Goal: Task Accomplishment & Management: Complete application form

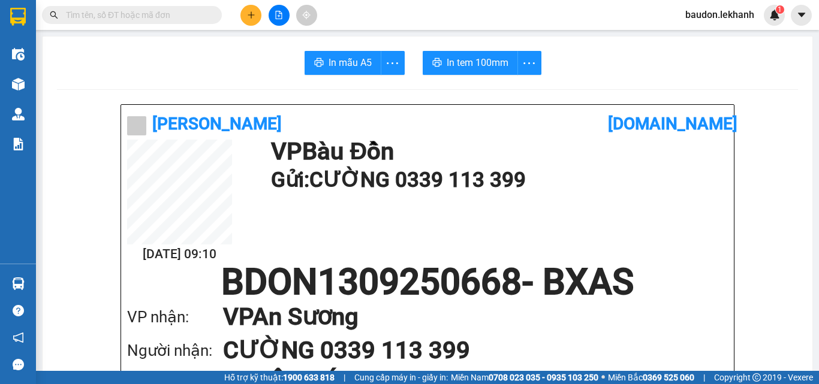
scroll to position [240, 0]
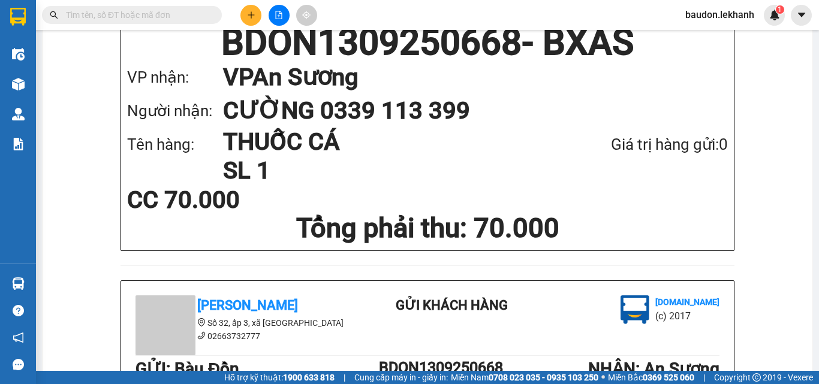
click at [251, 13] on icon "plus" at bounding box center [251, 15] width 8 height 8
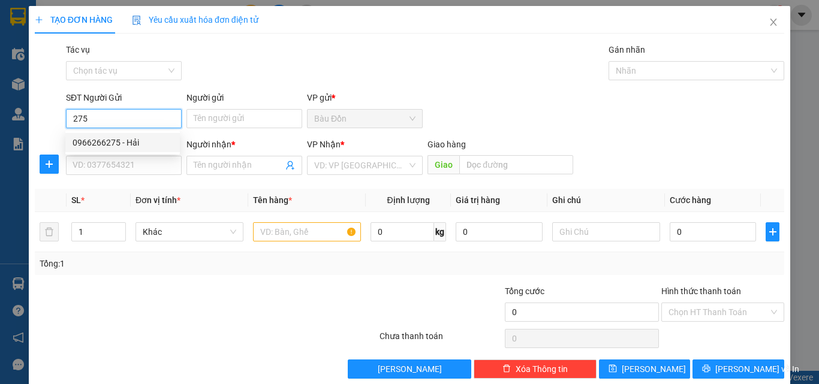
click at [128, 143] on div "0966266275 - Hải" at bounding box center [123, 142] width 100 height 13
type input "0966266275"
type input "Hải"
type input "0987144131"
type input "A TRUNG"
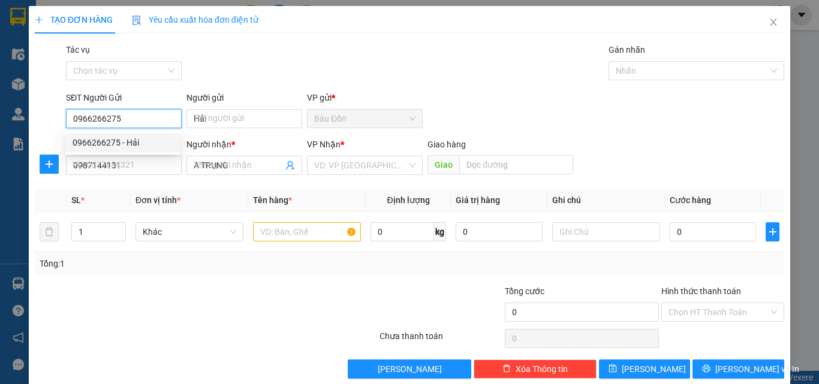
type input "40.000"
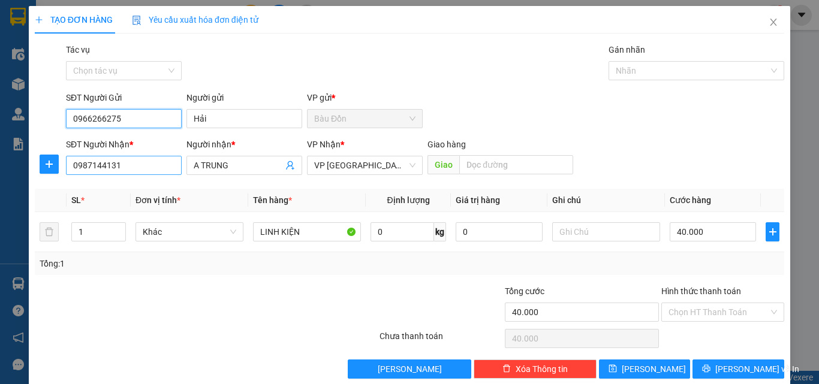
type input "0966266275"
drag, startPoint x: 143, startPoint y: 168, endPoint x: 96, endPoint y: 174, distance: 47.2
click at [96, 174] on input "0987144131" at bounding box center [124, 165] width 116 height 19
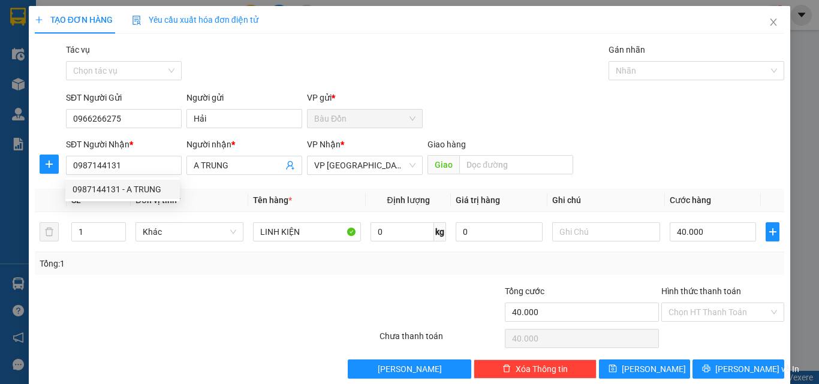
click at [132, 175] on div "SĐT Người Nhận * 0987144131" at bounding box center [124, 159] width 116 height 42
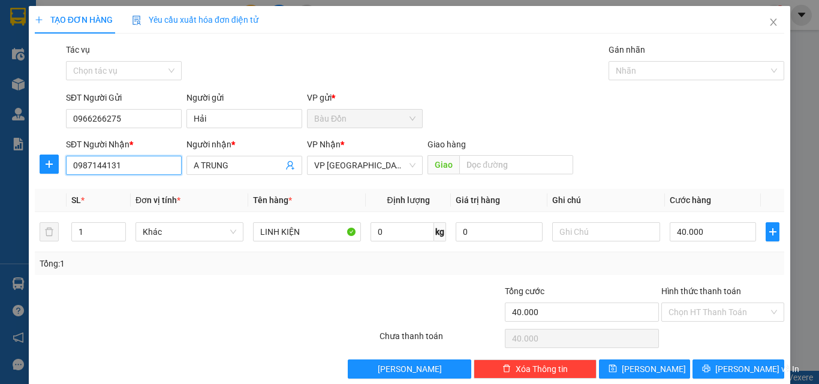
drag, startPoint x: 115, startPoint y: 166, endPoint x: 4, endPoint y: 177, distance: 112.0
click at [4, 177] on div "TẠO ĐƠN HÀNG Yêu cầu xuất hóa đơn điện tử Transit Pickup Surcharge Ids Transit …" at bounding box center [409, 192] width 819 height 384
type input "0903000568"
drag, startPoint x: 231, startPoint y: 167, endPoint x: 168, endPoint y: 176, distance: 63.7
click at [168, 176] on div "SĐT Người Nhận * 0903000568 Người nhận * A TRUNG A TRUNG VP Nhận * VP Tân Bình …" at bounding box center [425, 159] width 723 height 42
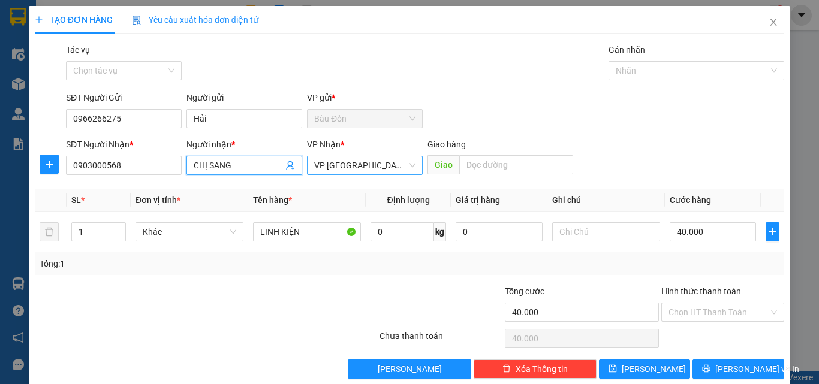
click at [340, 165] on span "VP [GEOGRAPHIC_DATA]" at bounding box center [364, 165] width 101 height 18
type input "CHỊ SANG"
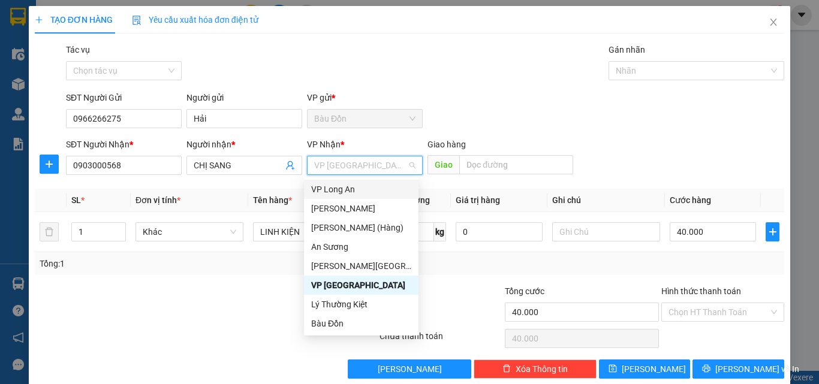
type input "T"
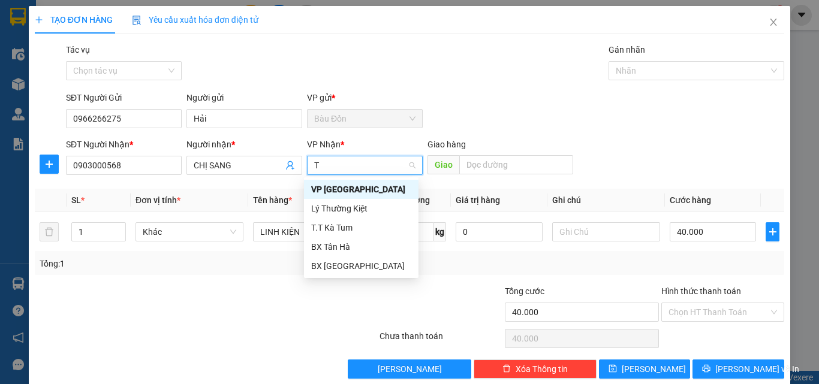
click at [334, 190] on div "VP [GEOGRAPHIC_DATA]" at bounding box center [361, 189] width 100 height 13
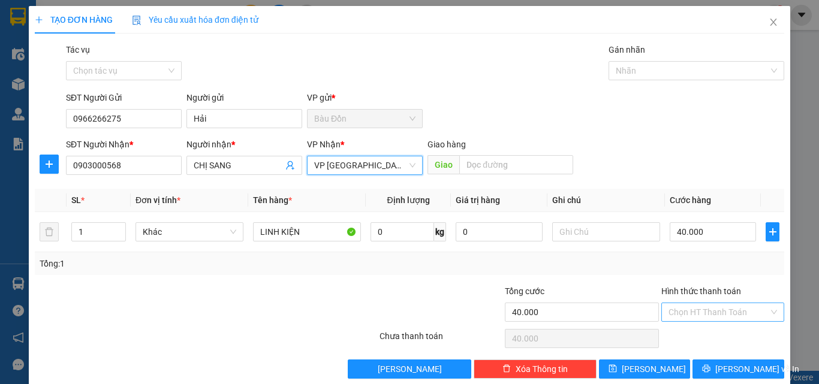
click at [700, 307] on input "Hình thức thanh toán" at bounding box center [718, 312] width 100 height 18
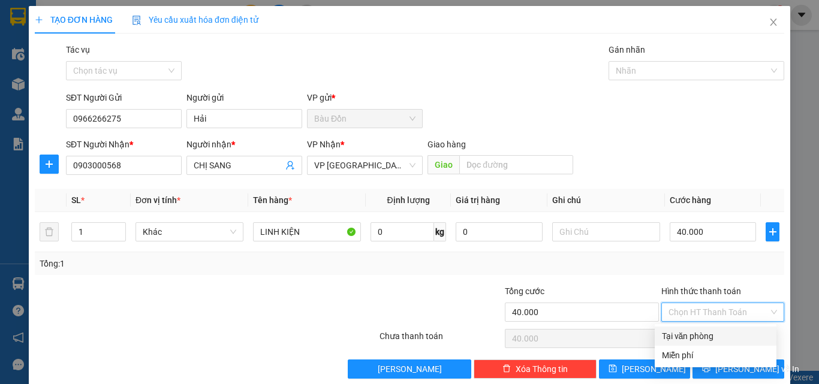
click at [708, 336] on div "Tại văn phòng" at bounding box center [715, 336] width 107 height 13
type input "0"
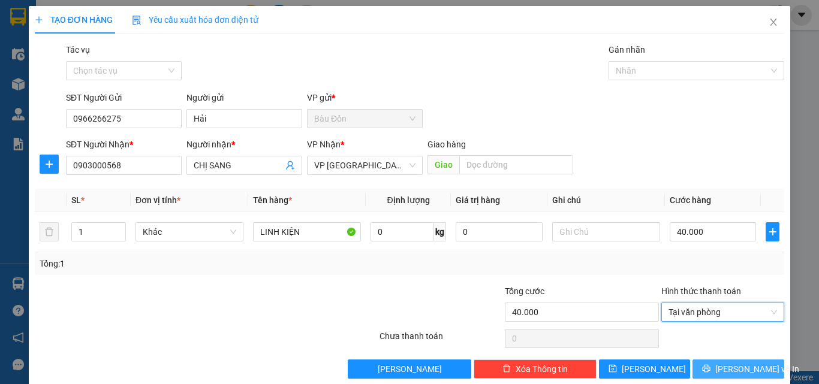
drag, startPoint x: 738, startPoint y: 366, endPoint x: 696, endPoint y: 359, distance: 43.2
click at [738, 367] on span "[PERSON_NAME] và In" at bounding box center [757, 369] width 84 height 13
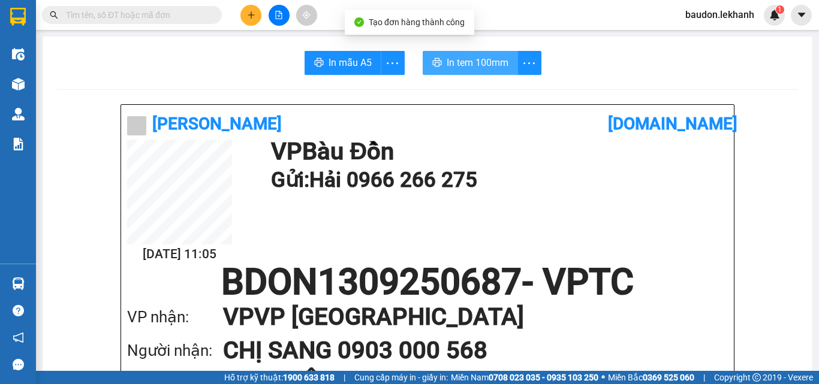
click at [477, 62] on span "In tem 100mm" at bounding box center [478, 62] width 62 height 15
